Goal: Transaction & Acquisition: Purchase product/service

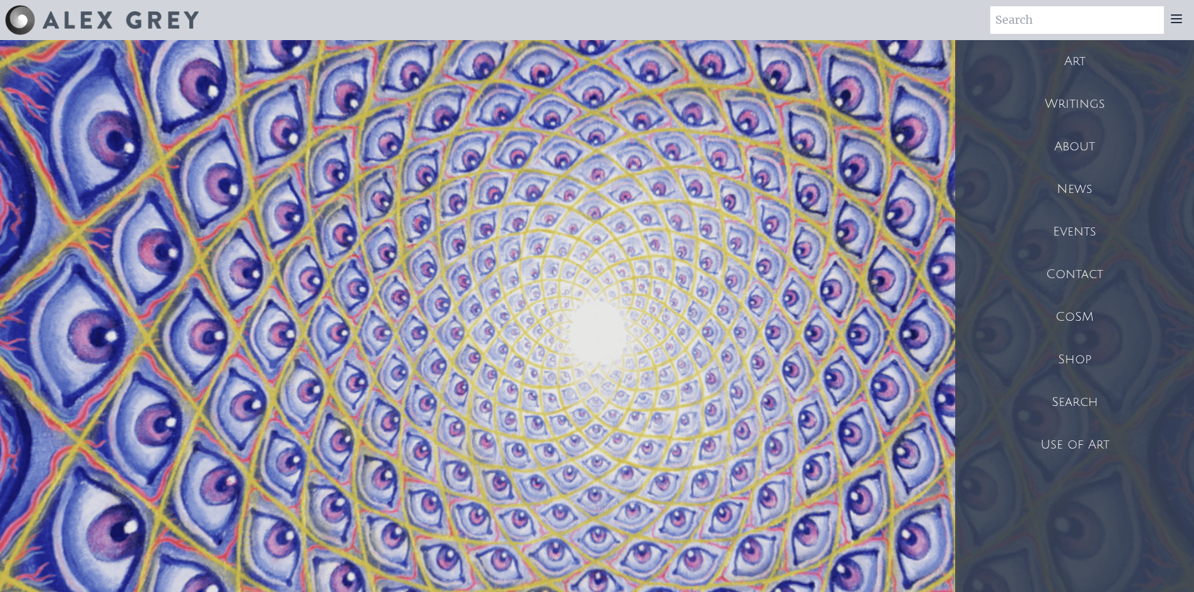
click at [1070, 355] on div "Shop" at bounding box center [1074, 360] width 239 height 43
